Goal: Information Seeking & Learning: Learn about a topic

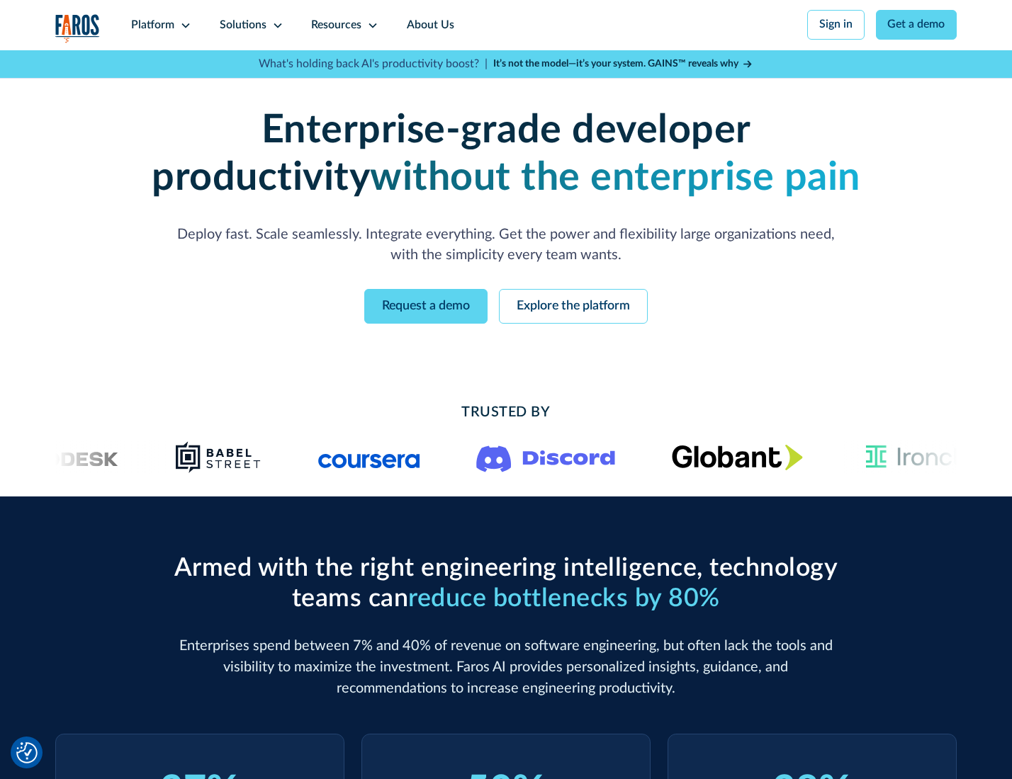
click at [184, 25] on icon at bounding box center [185, 25] width 11 height 11
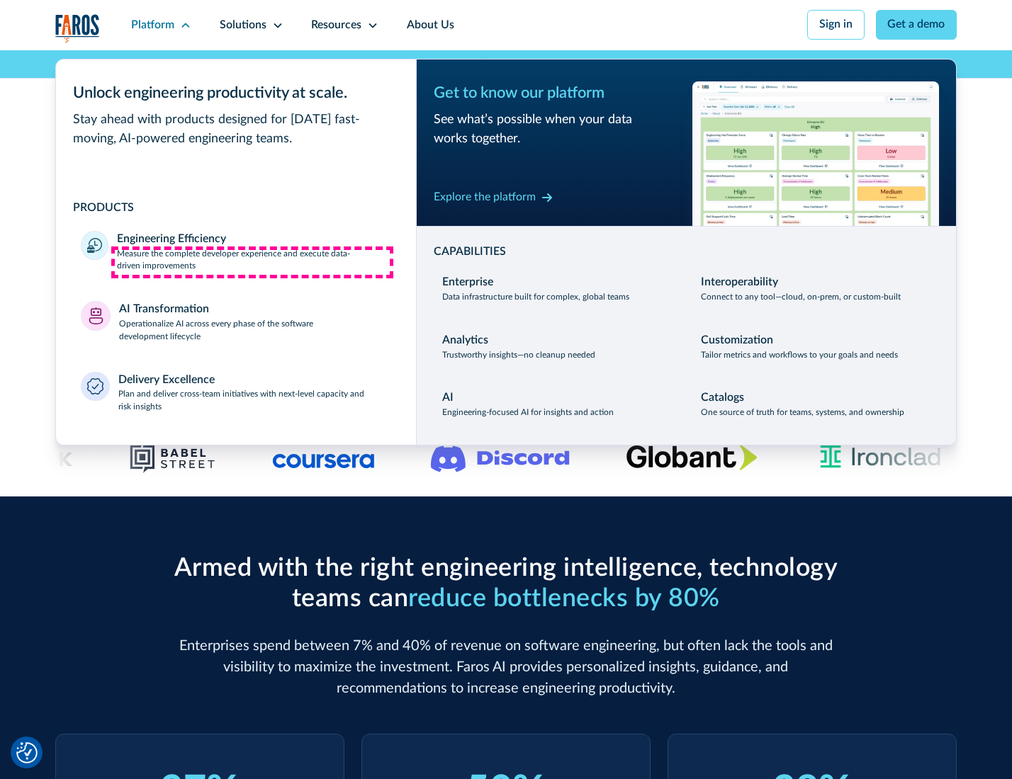
click at [252, 262] on p "Measure the complete developer experience and execute data-driven improvements" at bounding box center [253, 261] width 273 height 26
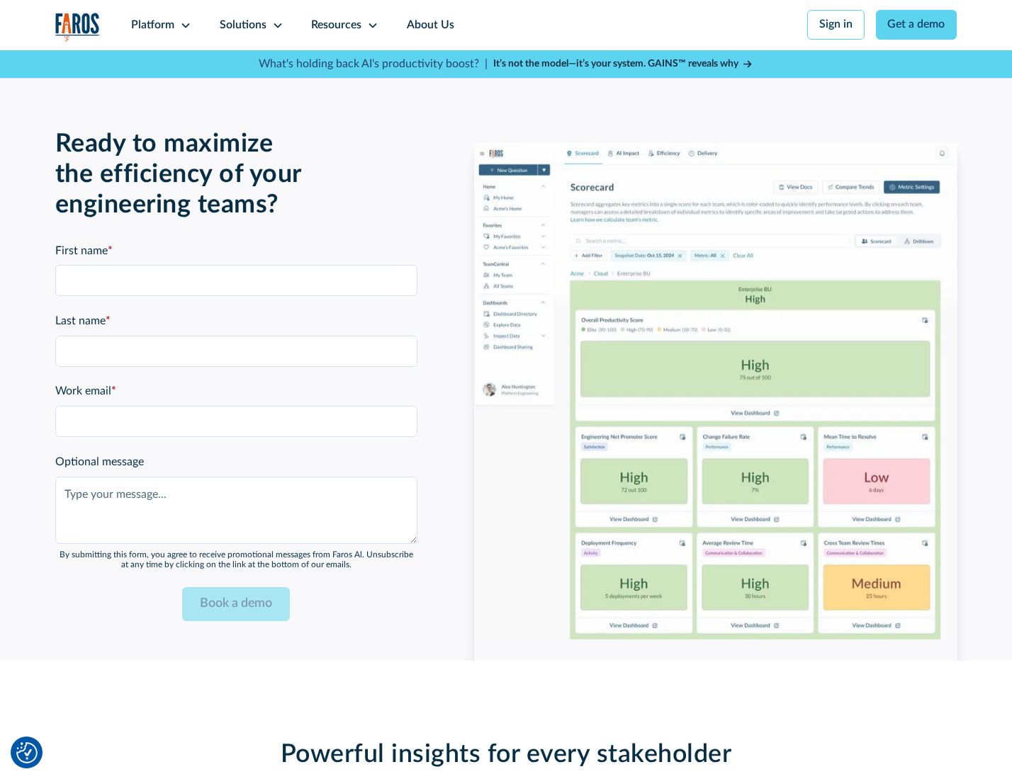
scroll to position [3084, 0]
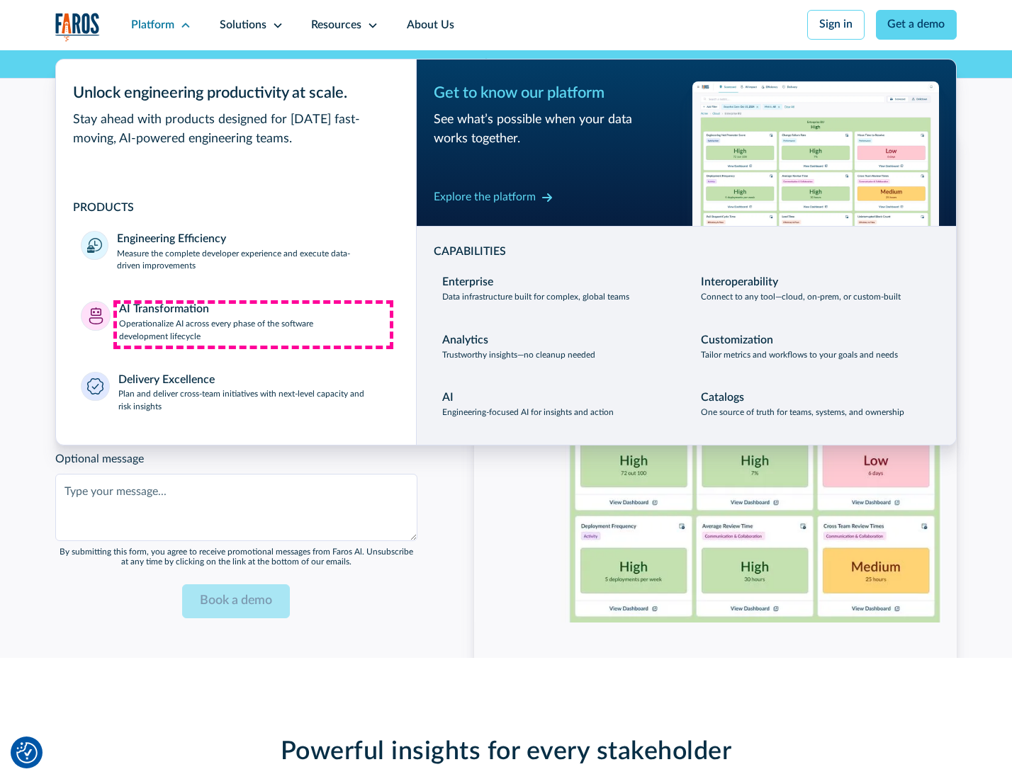
click at [253, 324] on p "Operationalize AI across every phase of the software development lifecycle" at bounding box center [255, 331] width 272 height 26
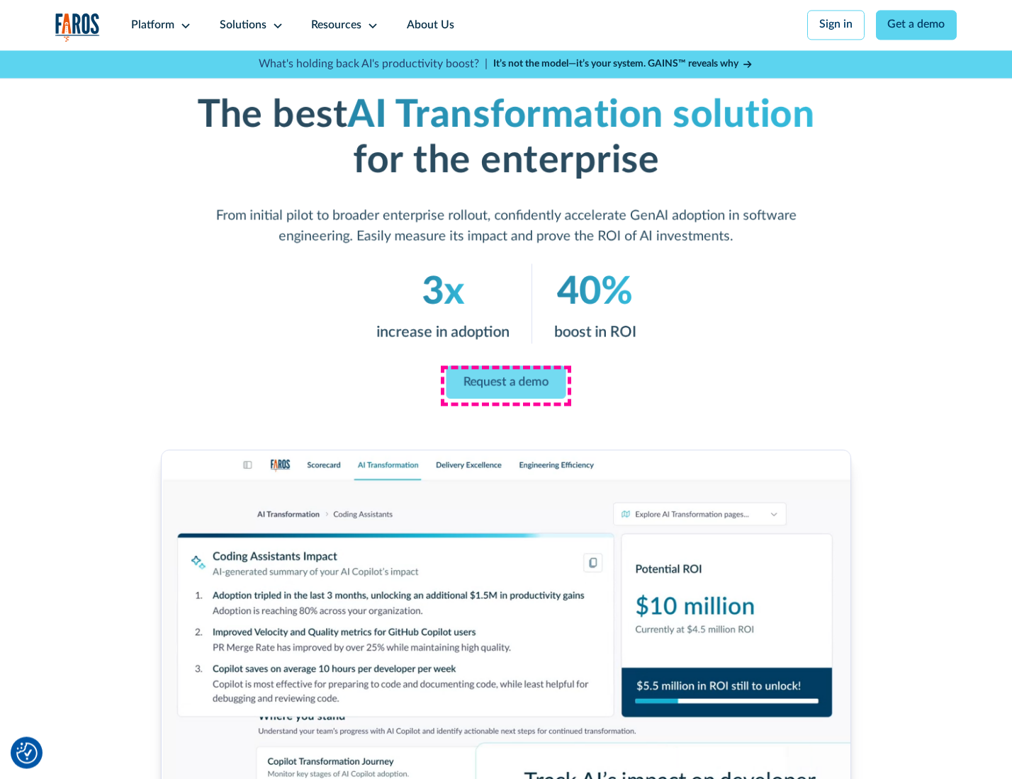
click at [505, 385] on link "Request a demo" at bounding box center [506, 382] width 120 height 33
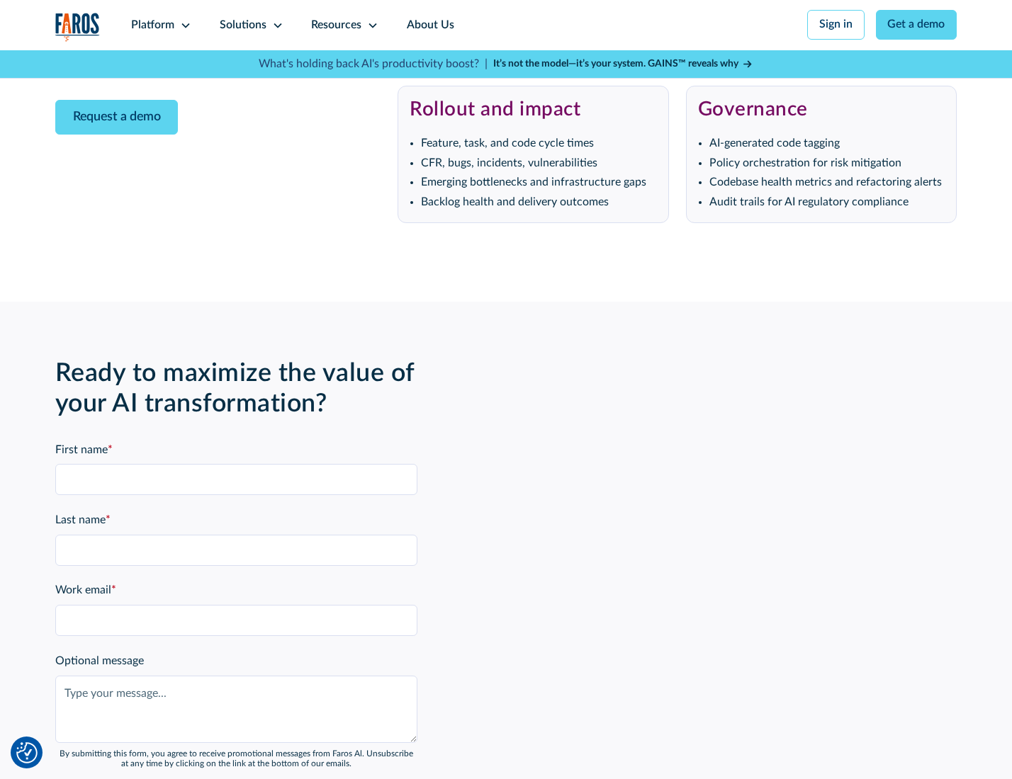
click at [159, 25] on div "Platform" at bounding box center [152, 25] width 43 height 17
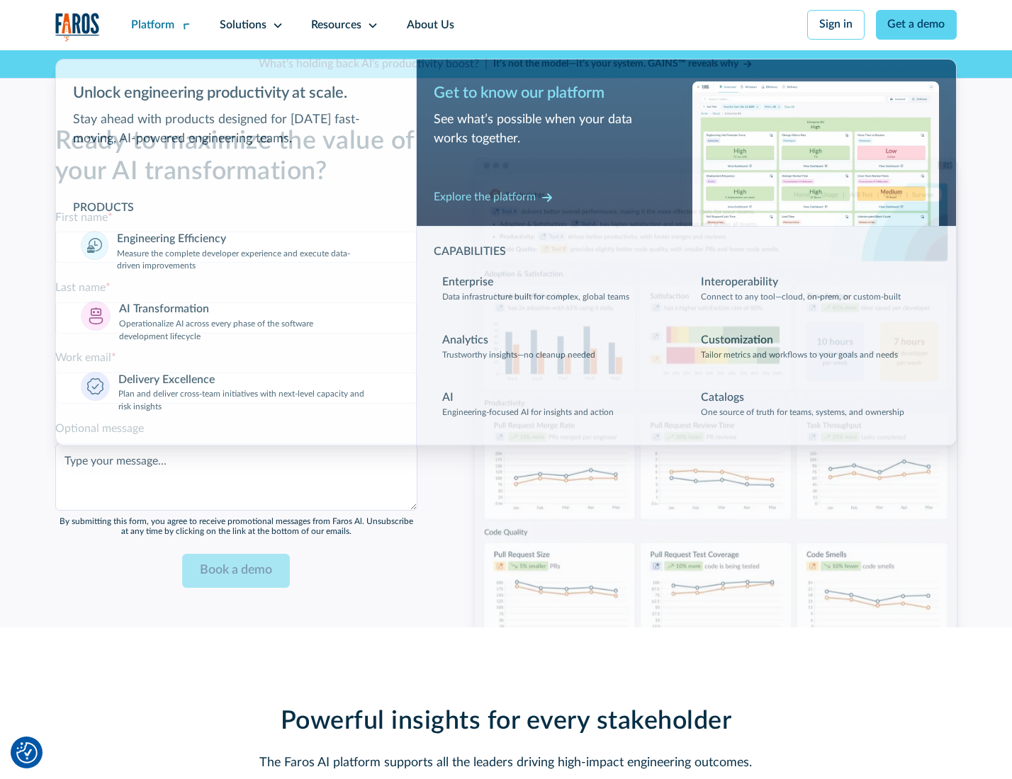
scroll to position [3426, 0]
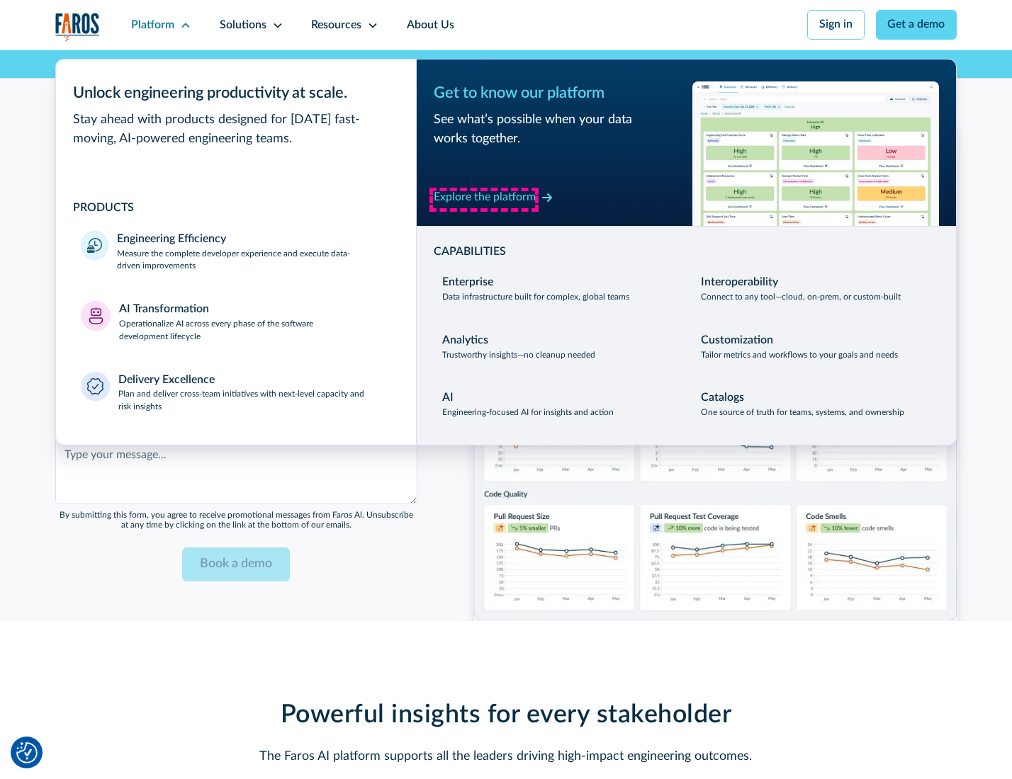
click at [484, 199] on div "Explore the platform" at bounding box center [485, 197] width 102 height 17
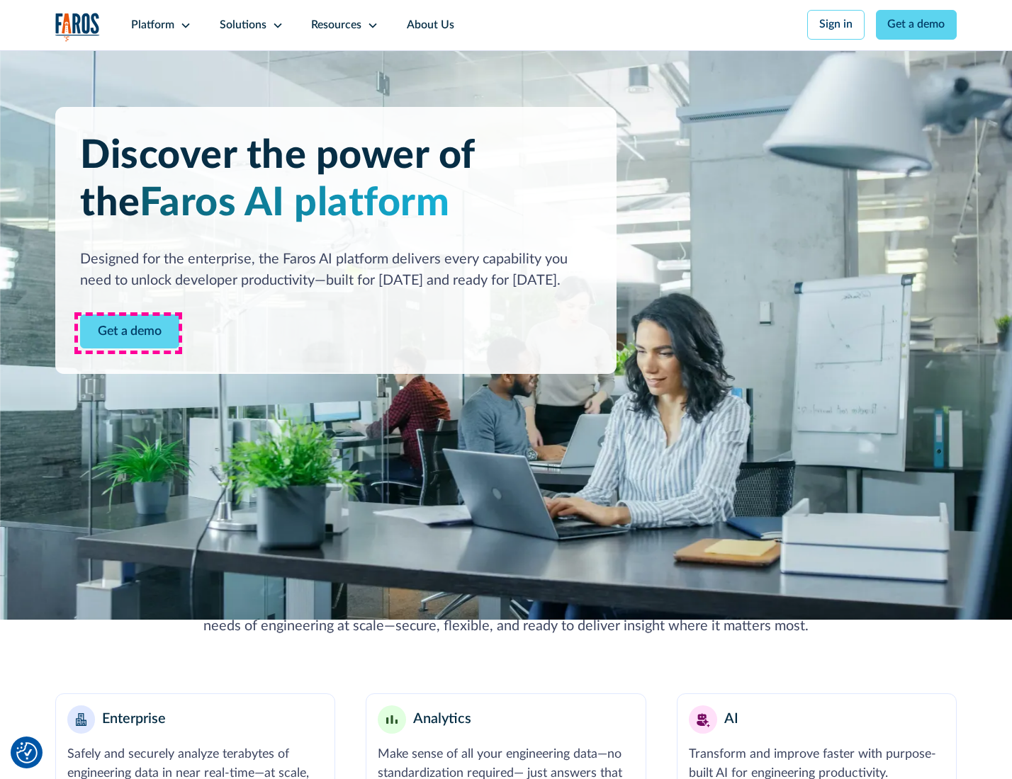
click at [128, 333] on link "Get a demo" at bounding box center [129, 332] width 99 height 35
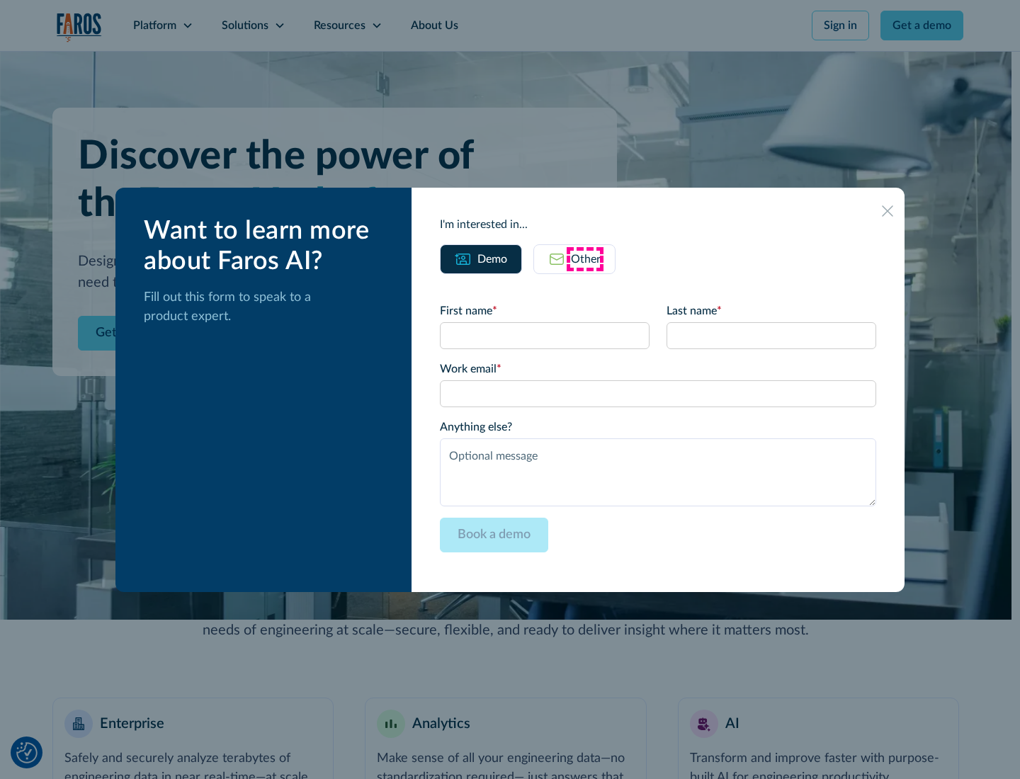
click at [585, 259] on div "Other" at bounding box center [586, 259] width 30 height 17
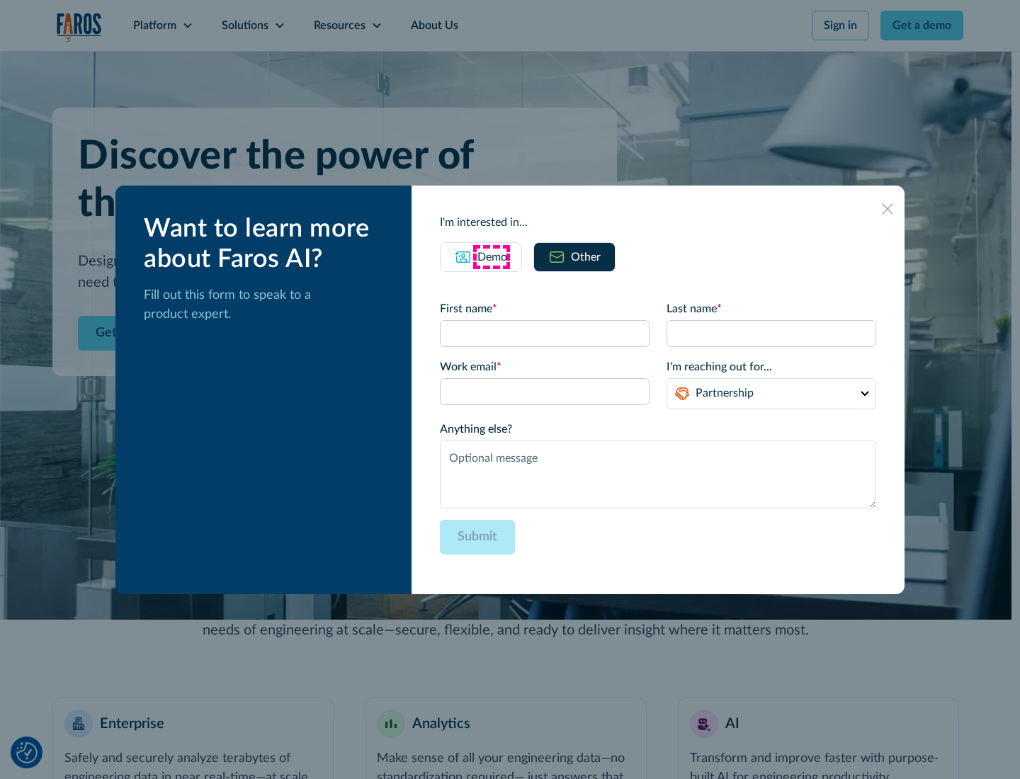
click at [491, 256] on div "Demo" at bounding box center [493, 257] width 30 height 17
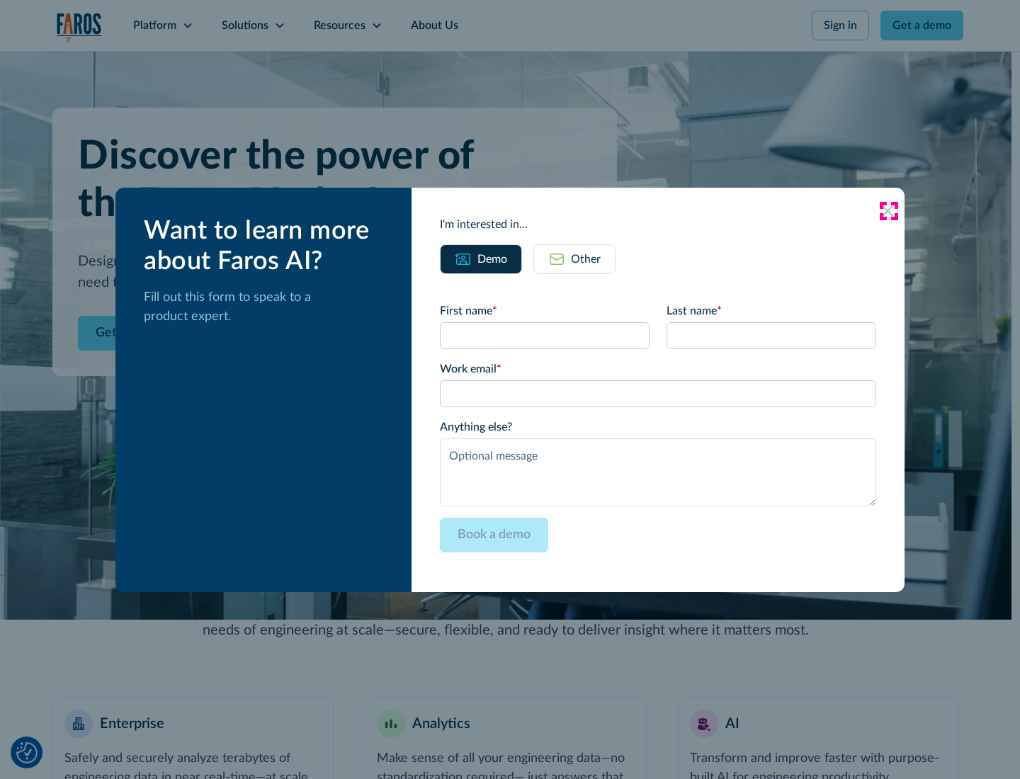
click at [888, 210] on icon at bounding box center [887, 210] width 11 height 11
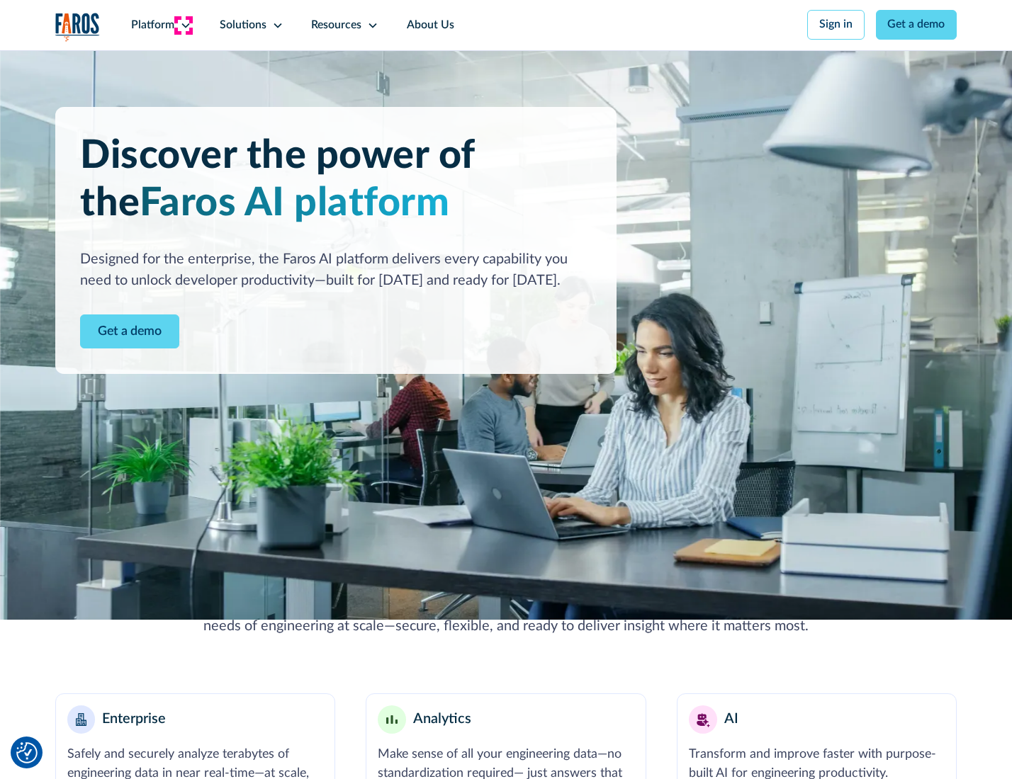
click at [184, 25] on icon at bounding box center [185, 25] width 11 height 11
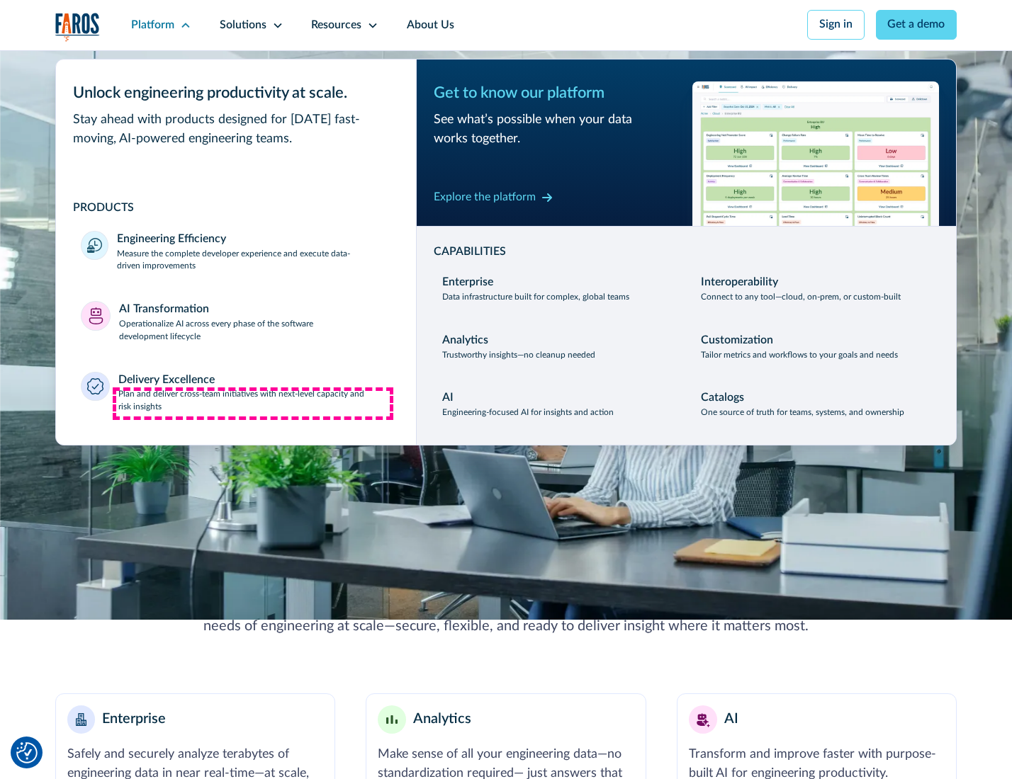
click at [253, 404] on p "Plan and deliver cross-team initiatives with next-level capacity and risk insig…" at bounding box center [254, 401] width 273 height 26
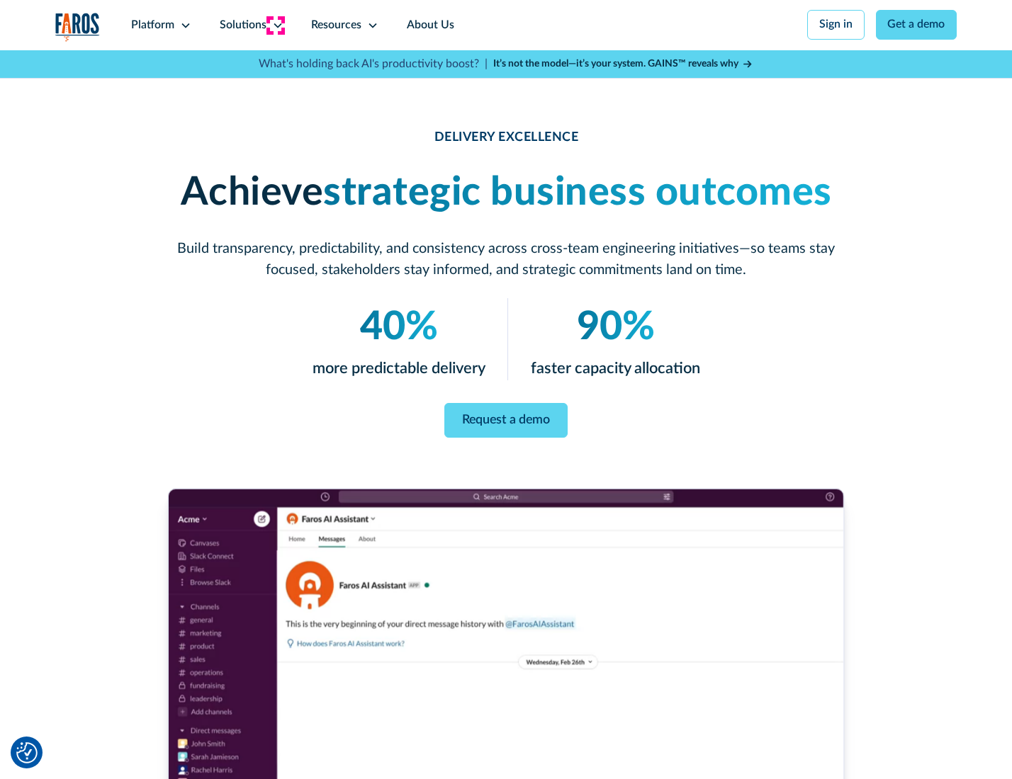
click at [275, 25] on icon at bounding box center [277, 25] width 11 height 11
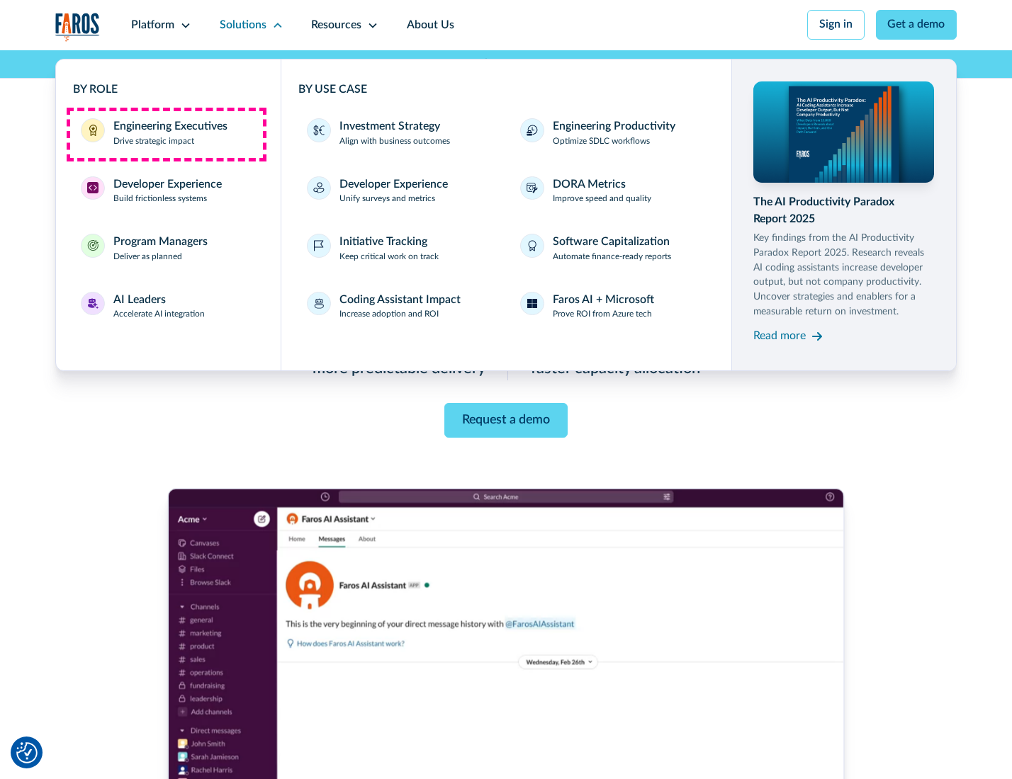
click at [166, 134] on div "Engineering Executives" at bounding box center [170, 126] width 114 height 17
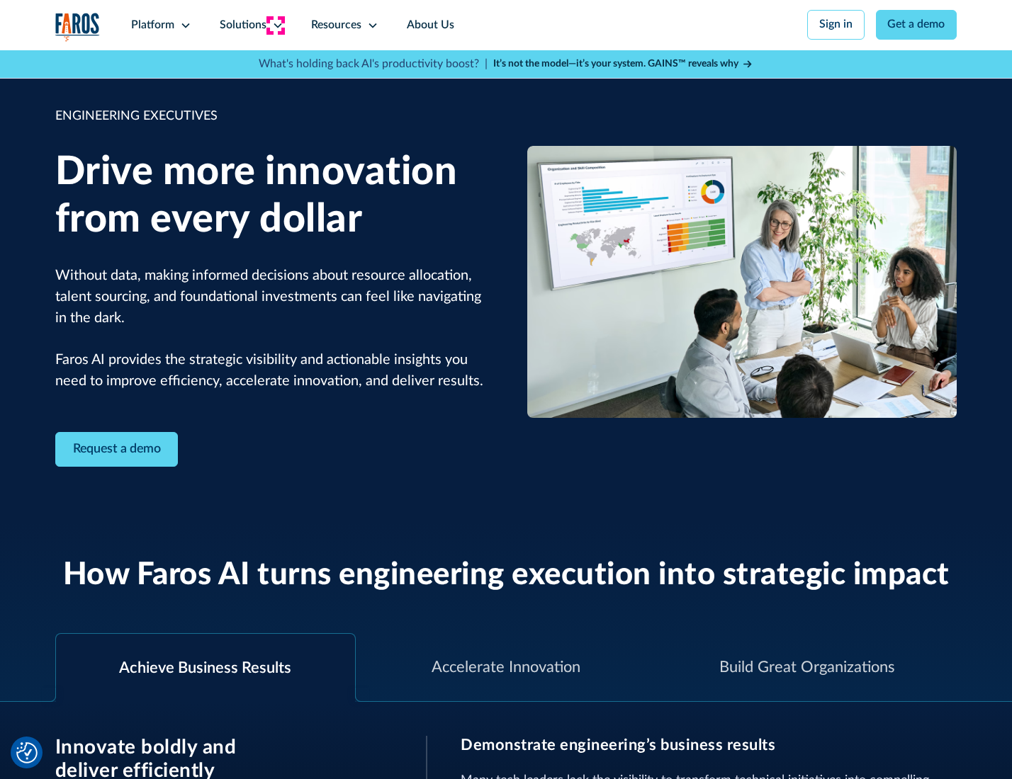
click at [275, 25] on icon at bounding box center [277, 25] width 11 height 11
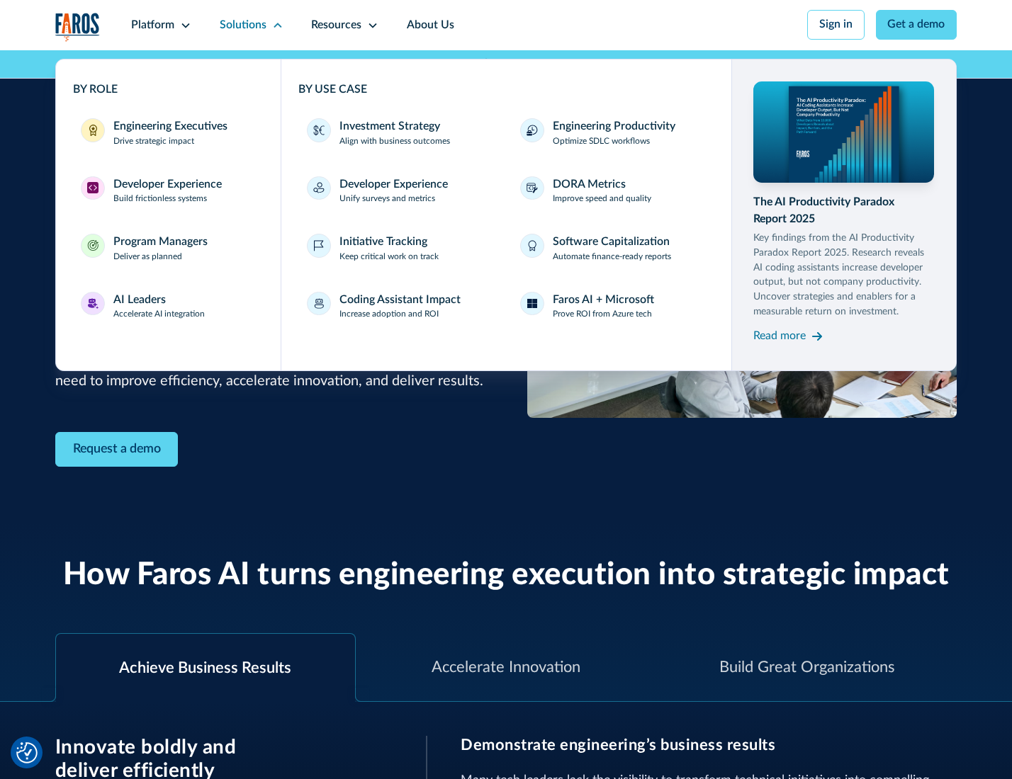
click at [166, 186] on div "Developer Experience" at bounding box center [167, 184] width 108 height 17
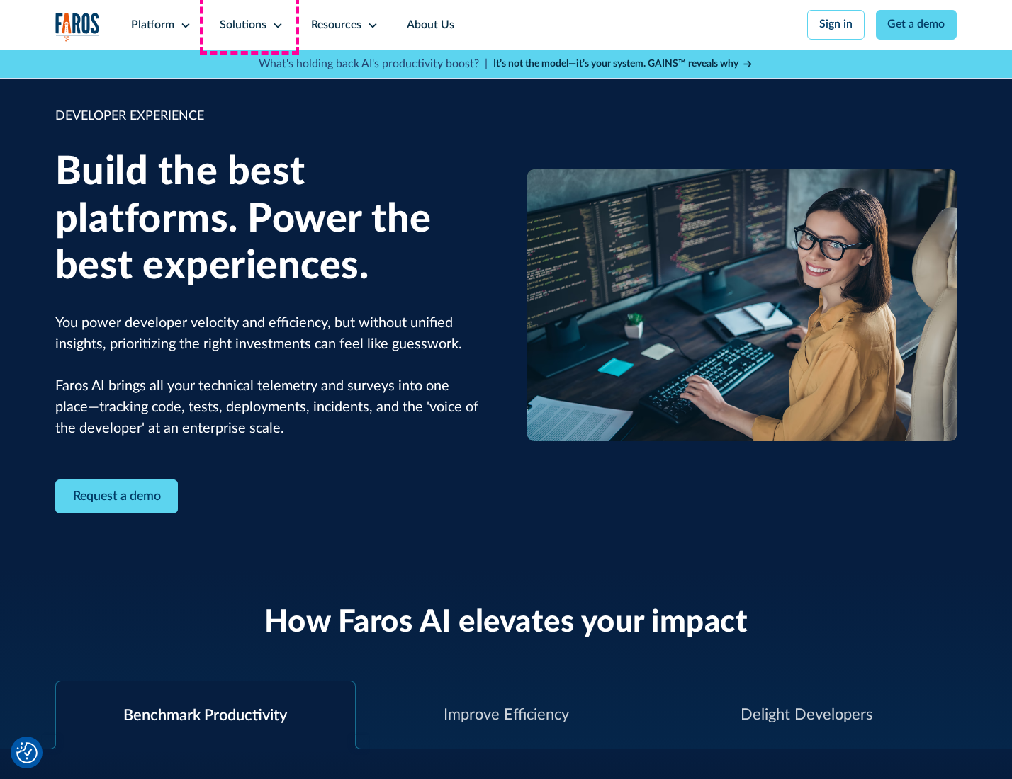
click at [249, 25] on div "Solutions" at bounding box center [243, 25] width 47 height 17
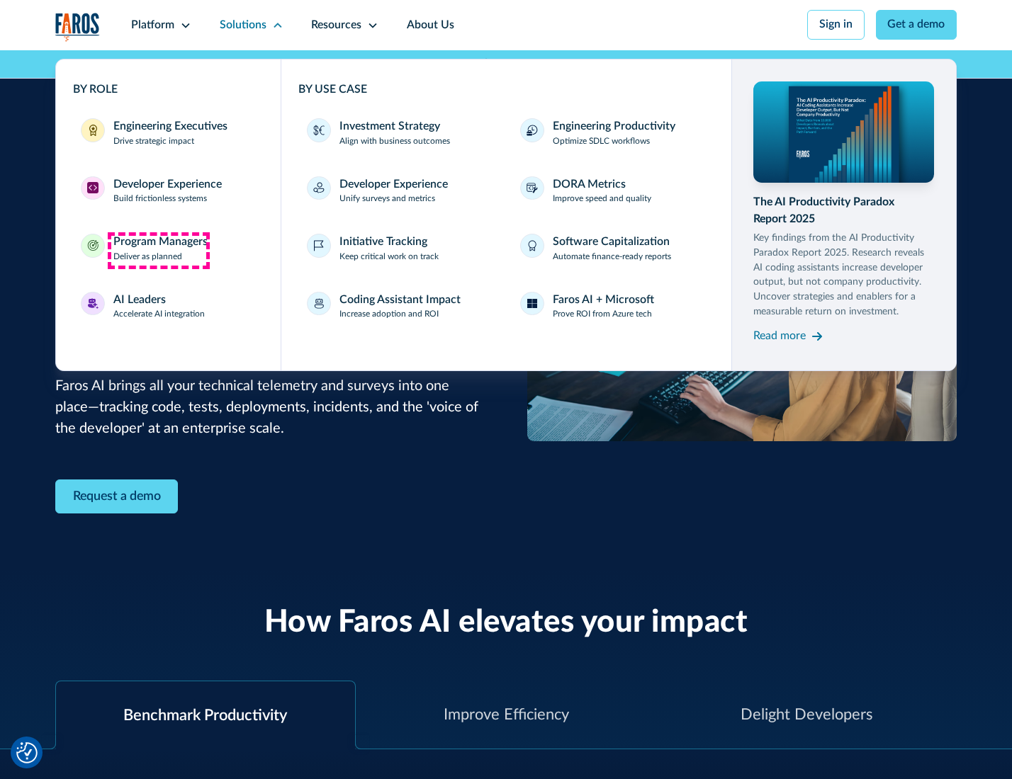
click at [158, 250] on div "Program Managers" at bounding box center [160, 242] width 94 height 17
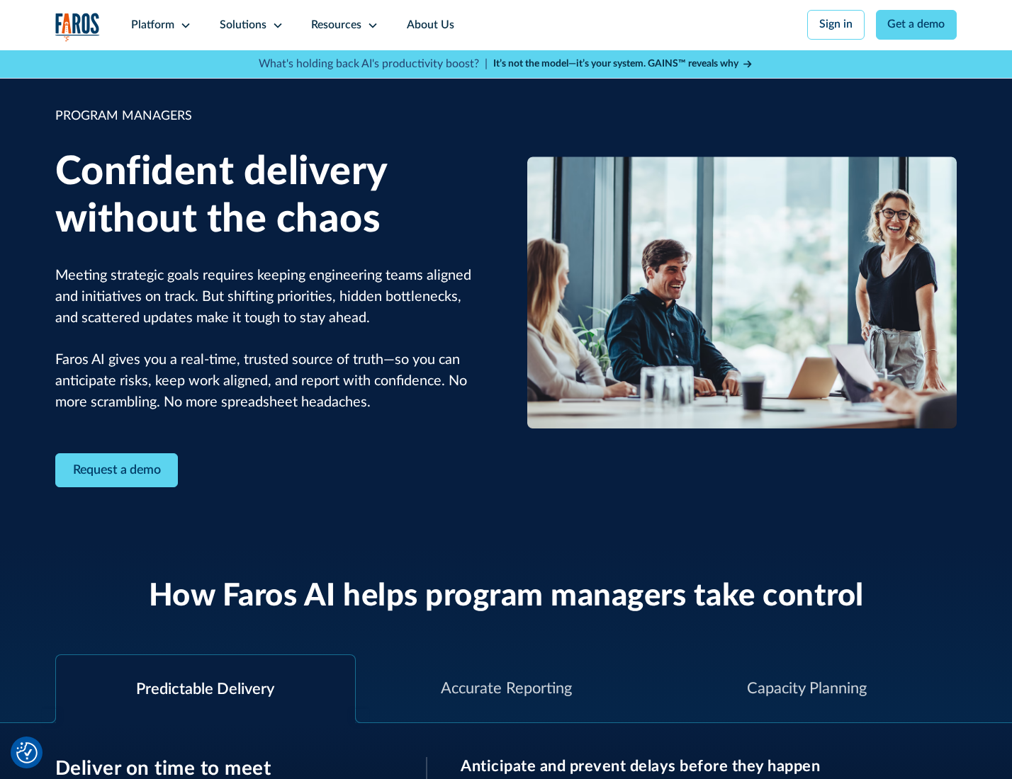
click at [275, 26] on icon at bounding box center [277, 25] width 11 height 11
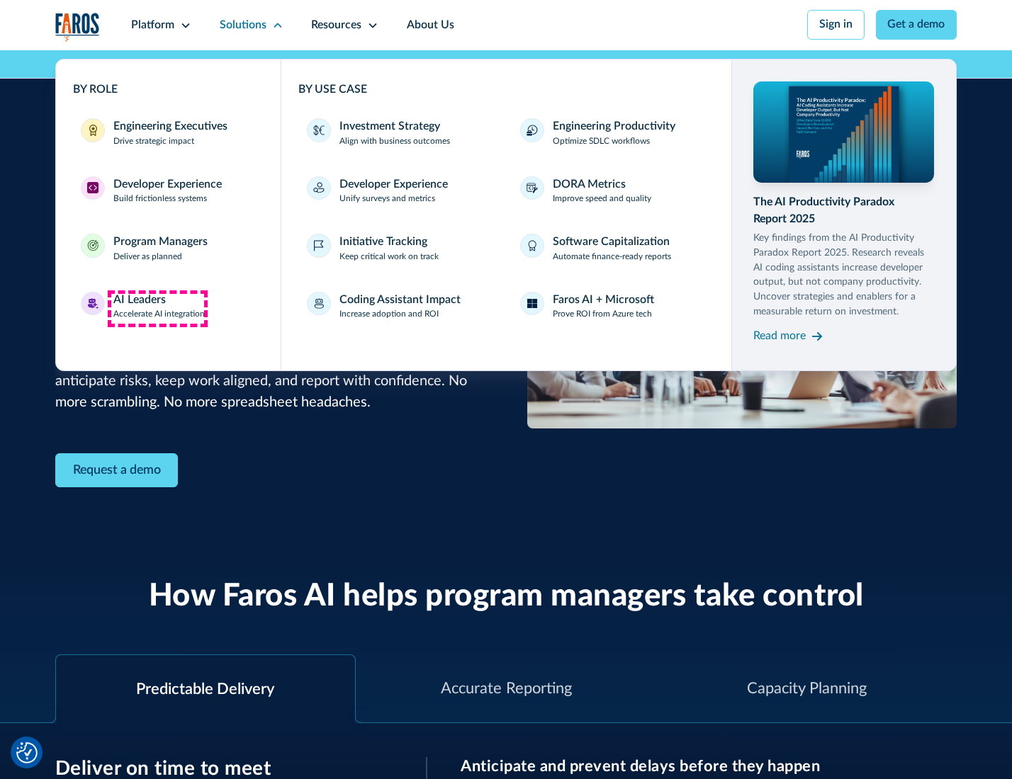
click at [157, 308] on div "AI Leaders" at bounding box center [139, 300] width 52 height 17
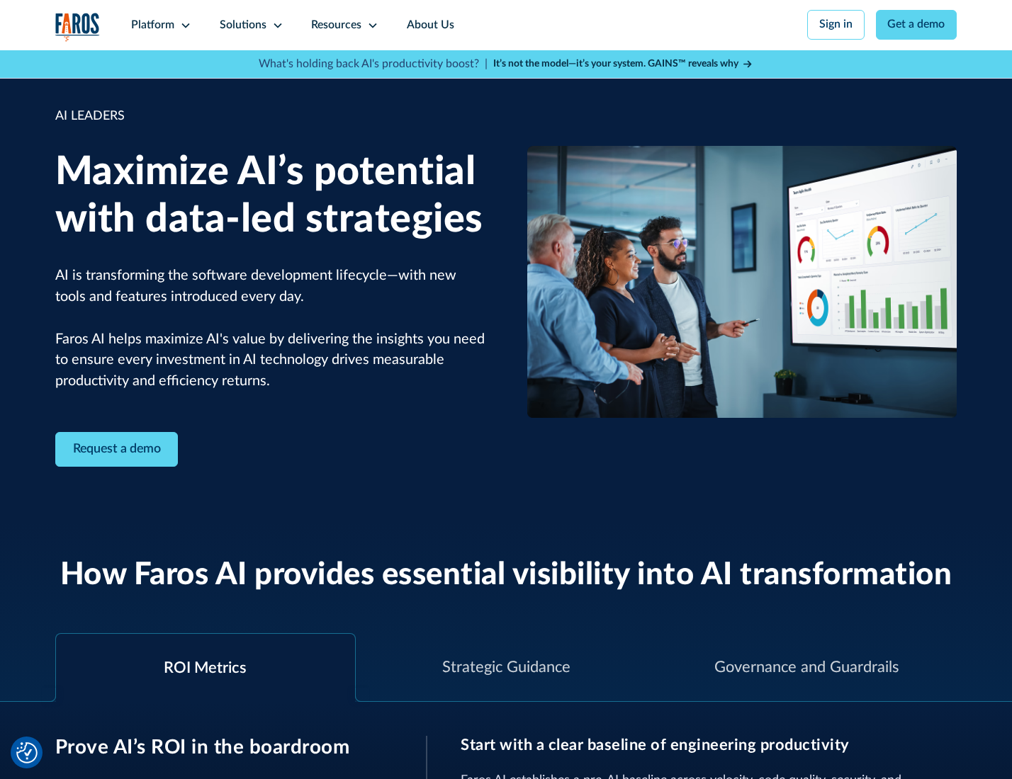
click at [275, 25] on icon at bounding box center [277, 25] width 11 height 11
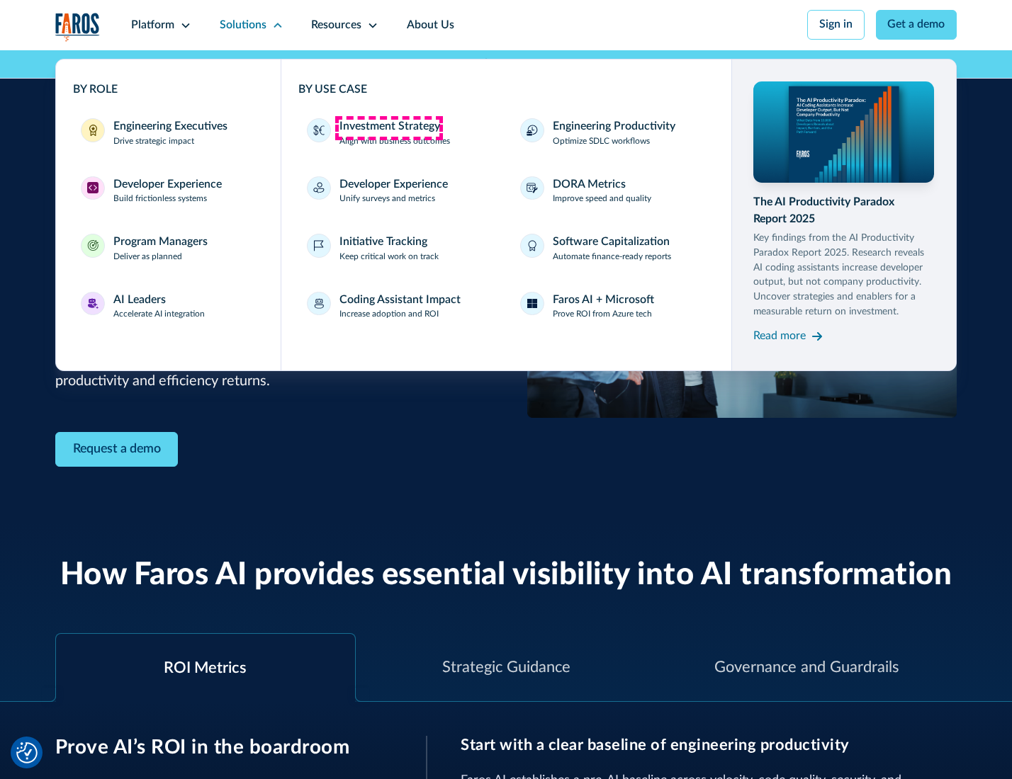
click at [388, 128] on div "Investment Strategy" at bounding box center [389, 126] width 101 height 17
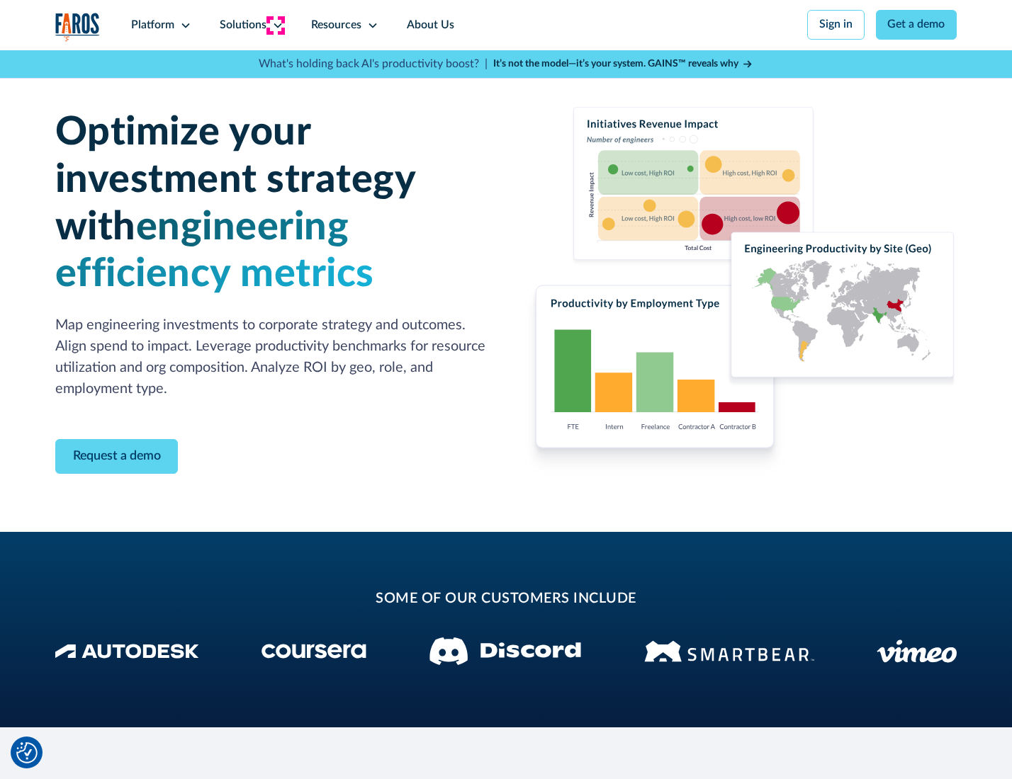
click at [275, 25] on icon at bounding box center [277, 25] width 11 height 11
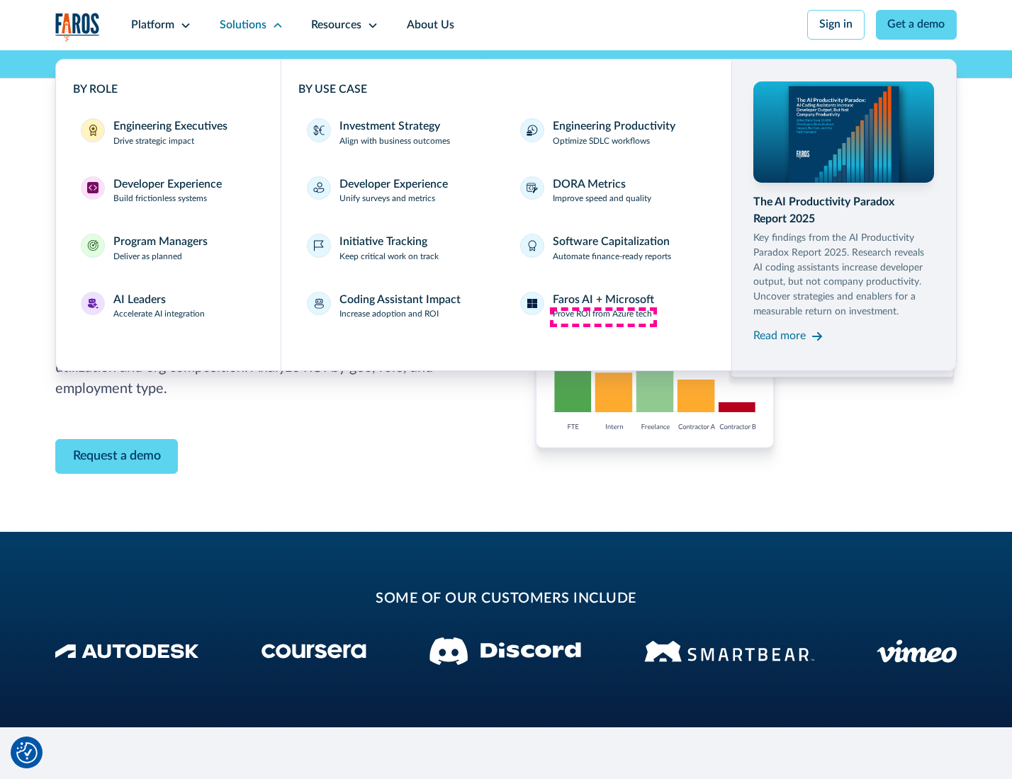
click at [603, 317] on p "Prove ROI from Azure tech" at bounding box center [602, 314] width 99 height 13
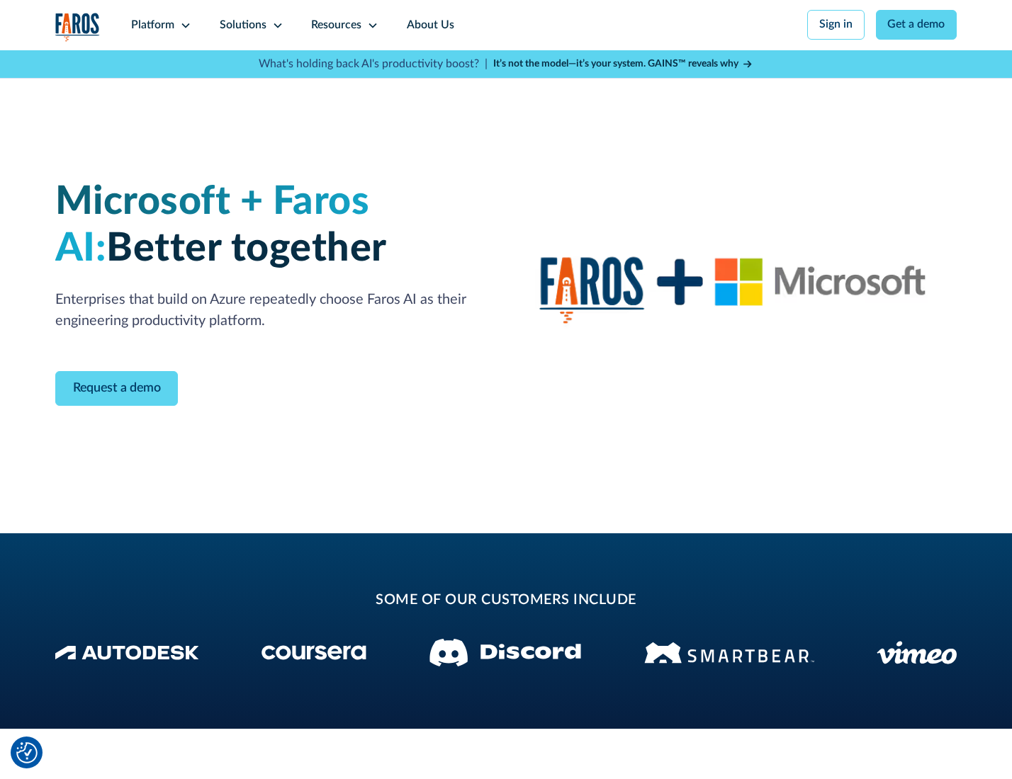
click at [275, 25] on icon at bounding box center [277, 25] width 11 height 11
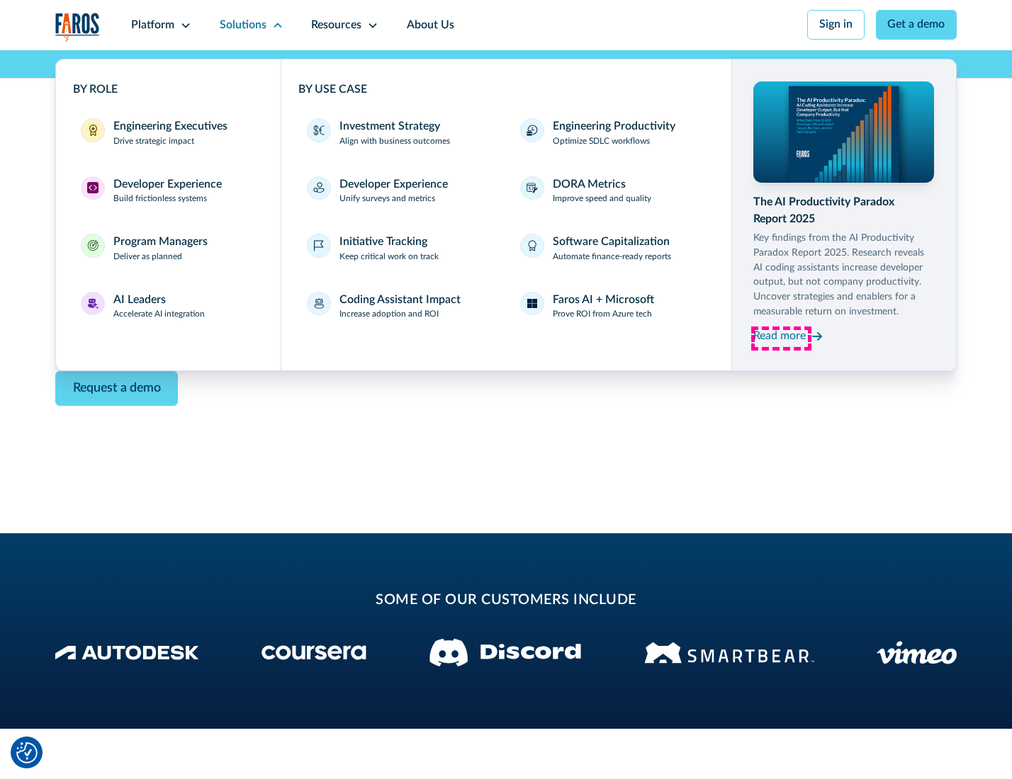
click at [781, 339] on div "Read more" at bounding box center [779, 336] width 52 height 17
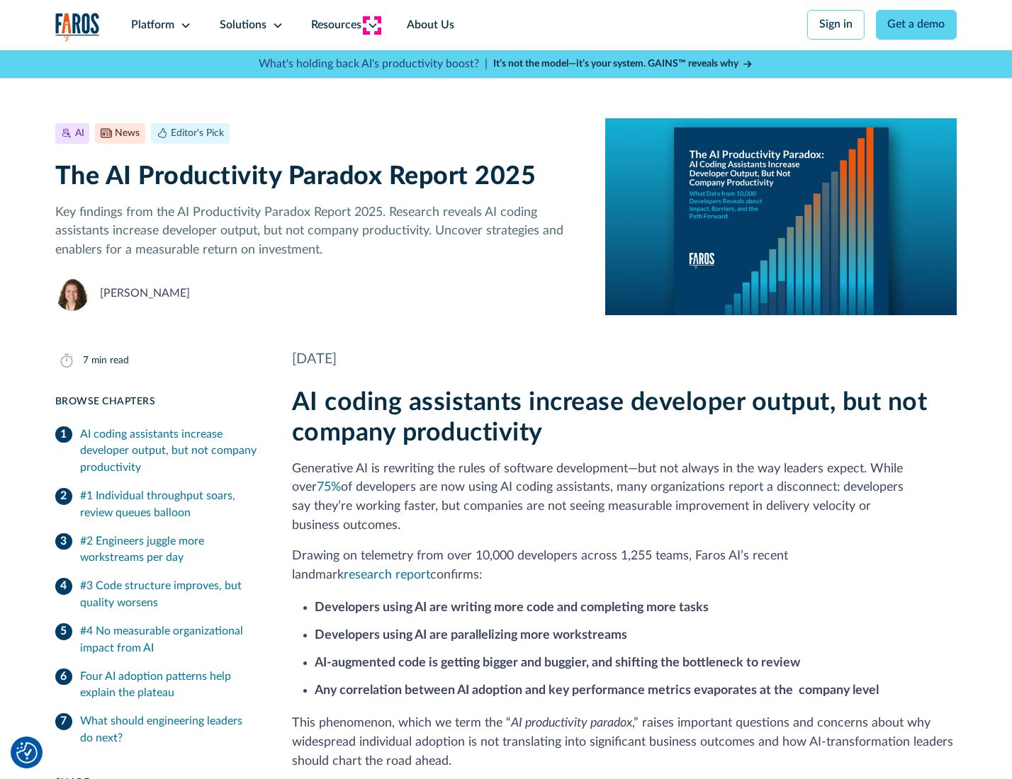
click at [371, 25] on icon at bounding box center [372, 25] width 11 height 11
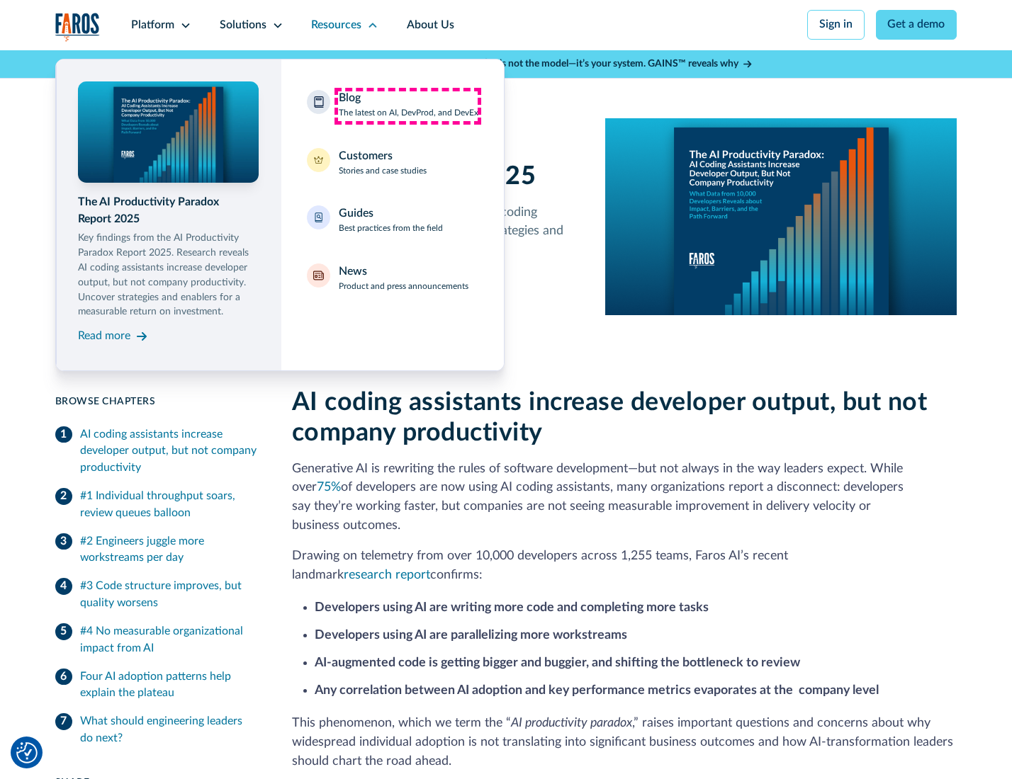
click at [407, 106] on div "Blog The latest on AI, DevProd, and DevEx" at bounding box center [409, 105] width 140 height 30
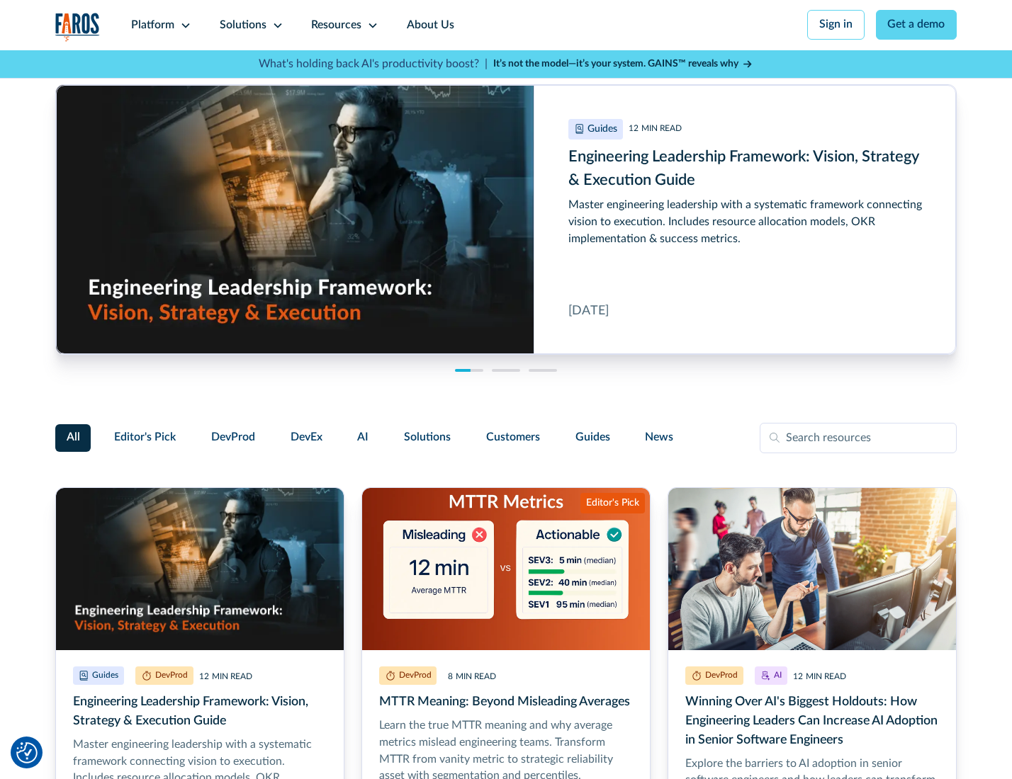
click at [918, 25] on link "Get a demo" at bounding box center [916, 25] width 81 height 30
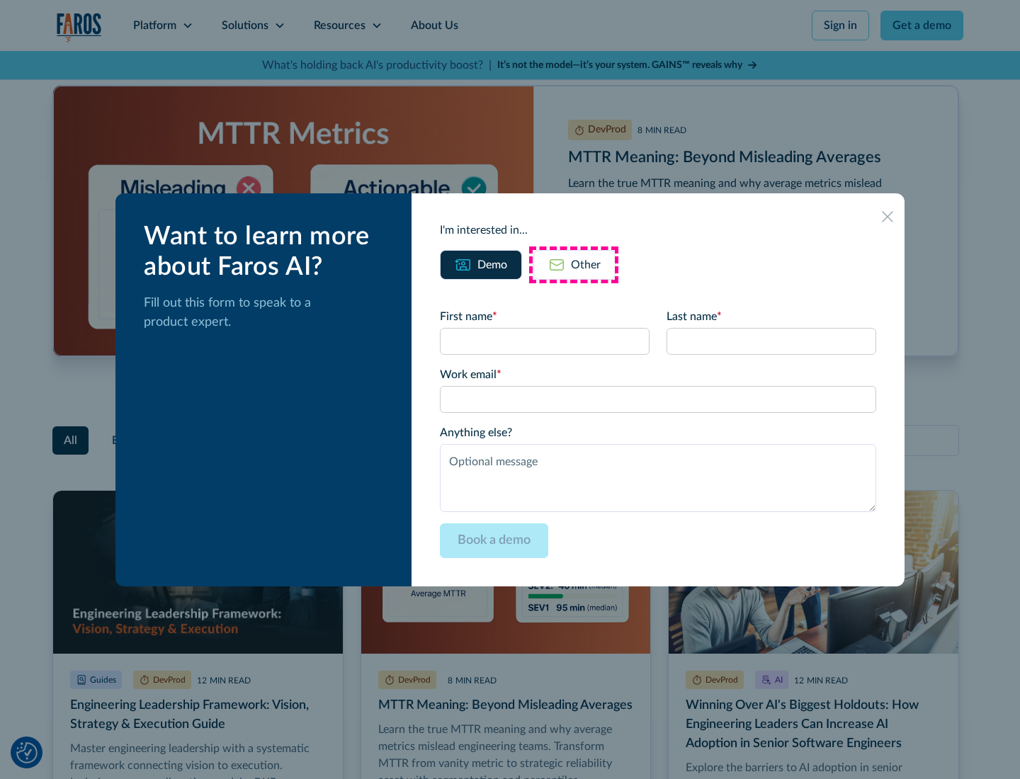
click at [574, 264] on div "Other" at bounding box center [586, 264] width 30 height 17
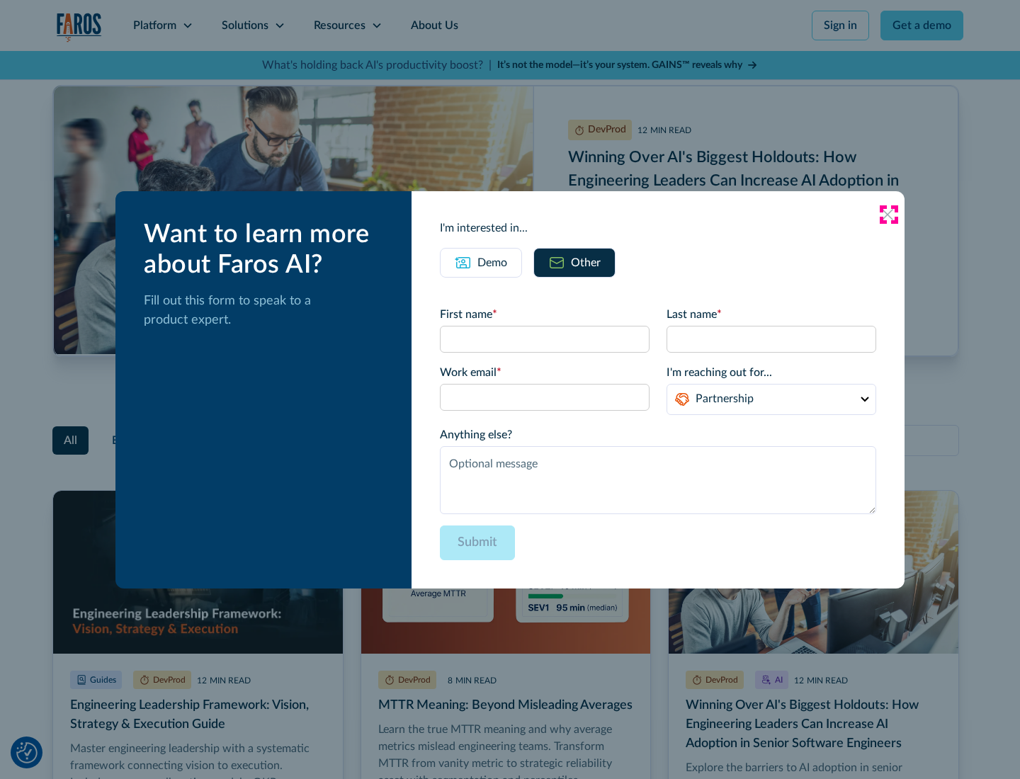
click at [888, 214] on icon at bounding box center [887, 214] width 11 height 11
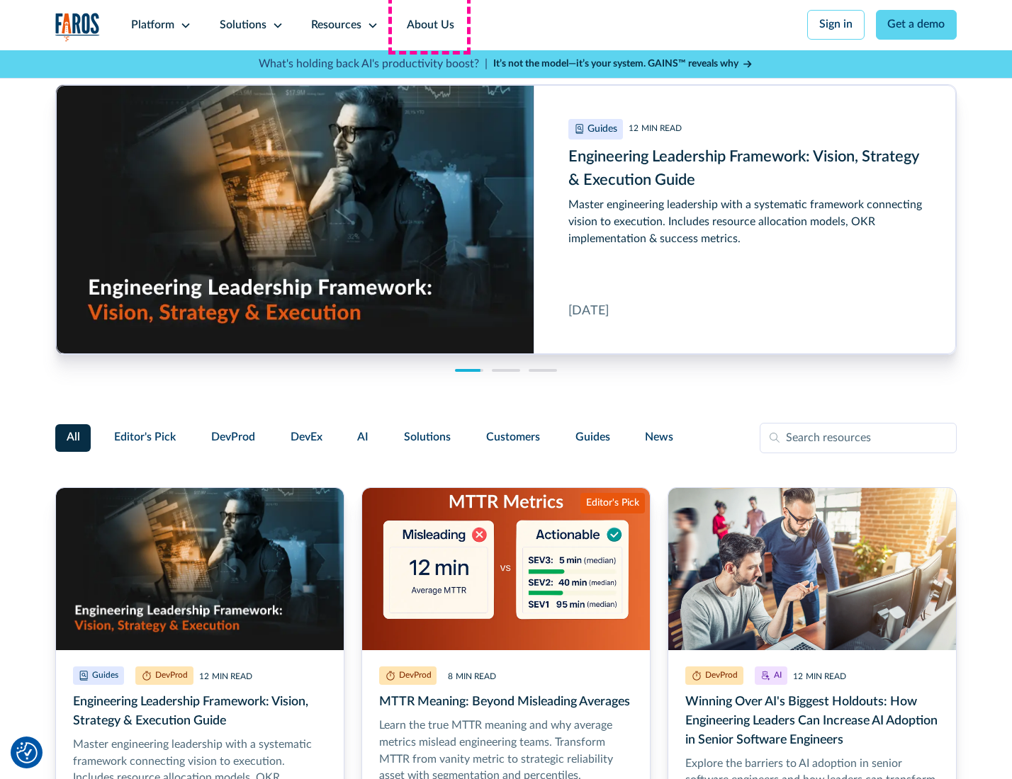
click at [429, 25] on link "About Us" at bounding box center [431, 25] width 76 height 50
